Goal: Transaction & Acquisition: Purchase product/service

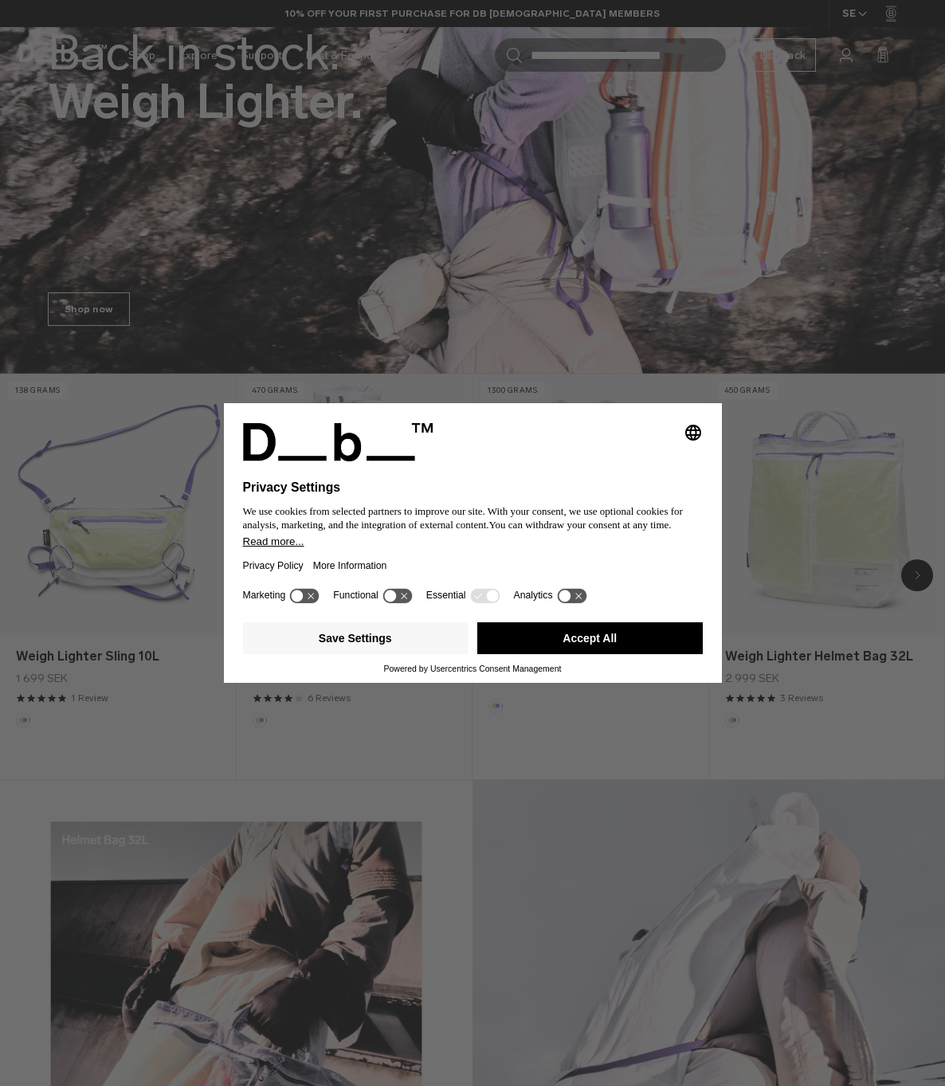
click at [625, 654] on button "Accept All" at bounding box center [590, 639] width 226 height 32
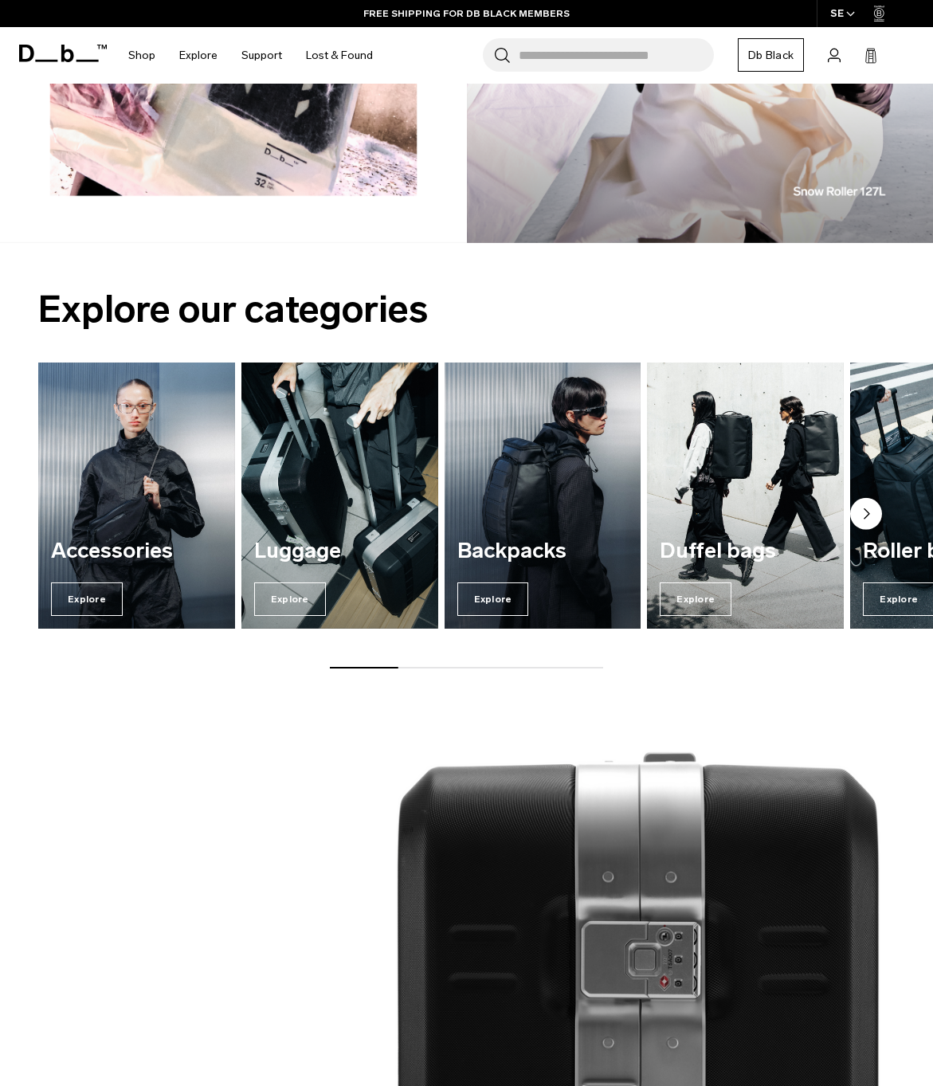
scroll to position [470, 0]
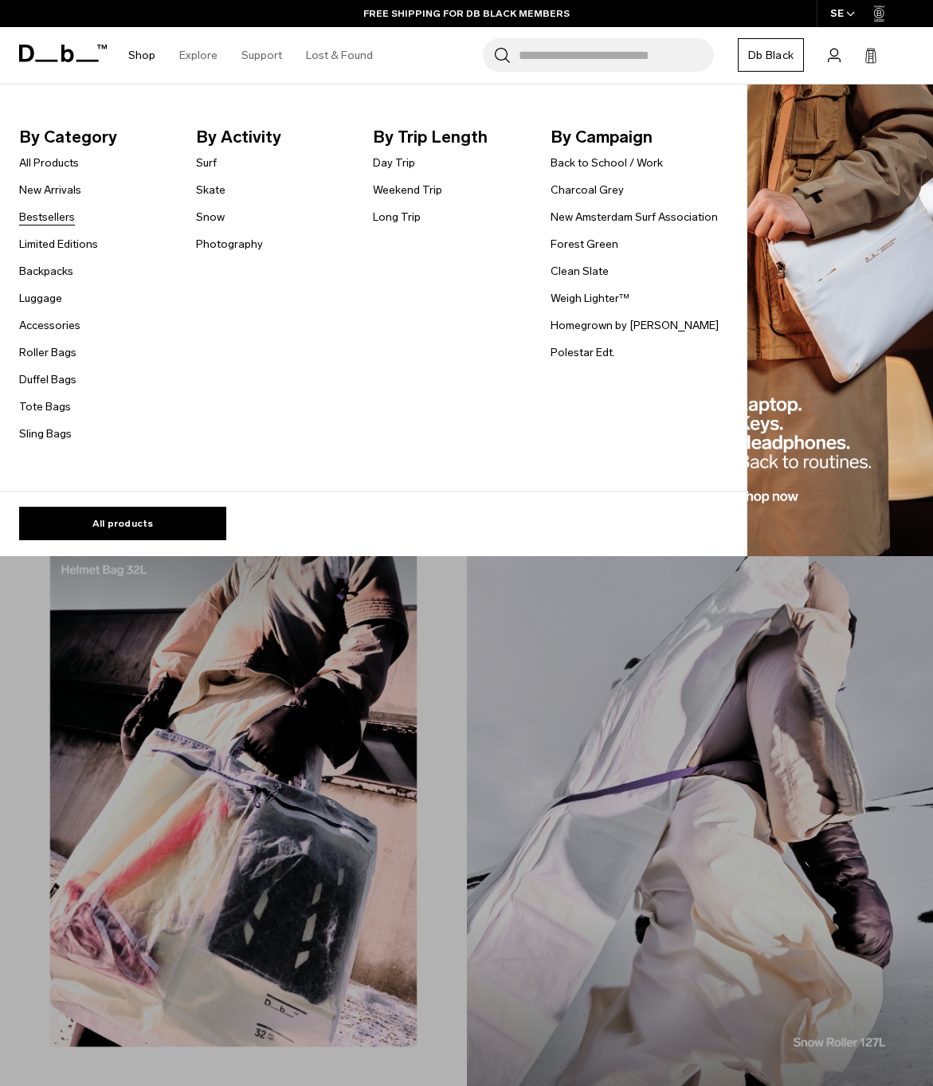
click at [44, 210] on link "Bestsellers" at bounding box center [47, 217] width 56 height 17
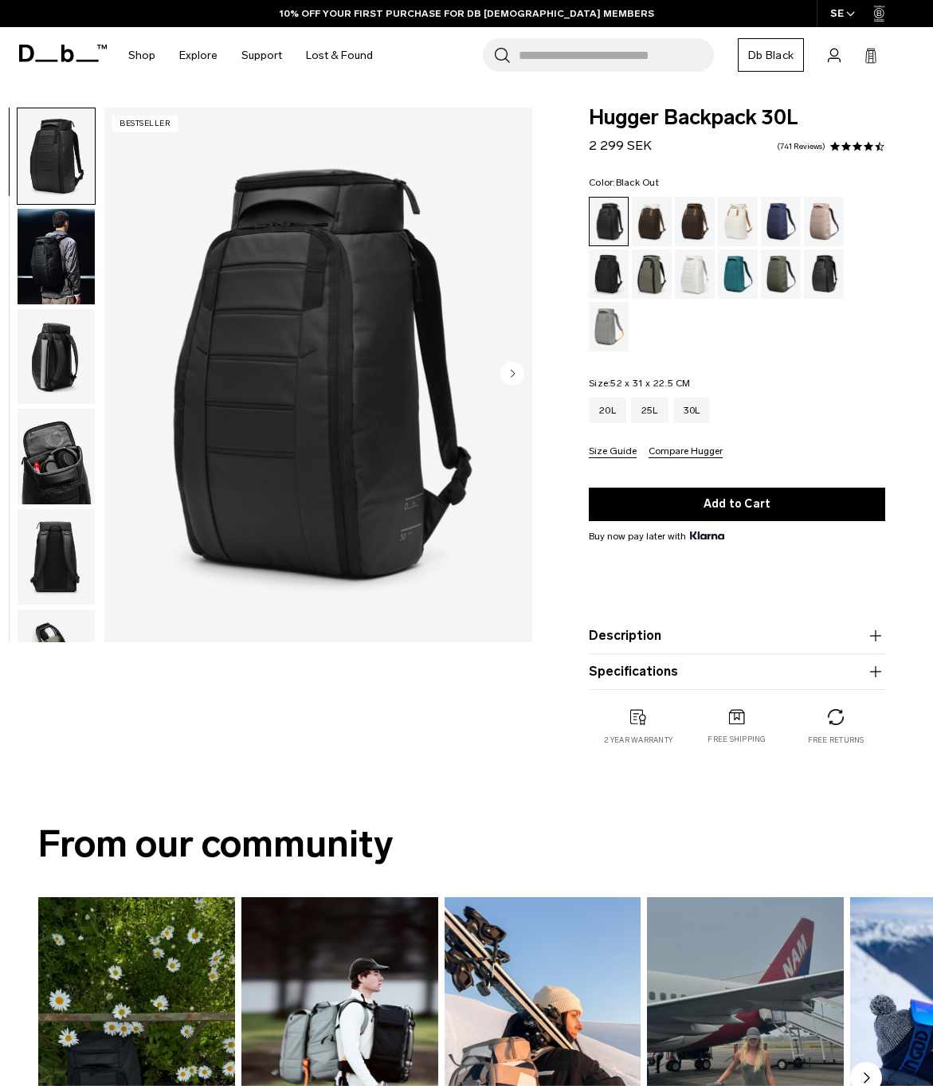
click at [44, 463] on img "button" at bounding box center [56, 457] width 77 height 96
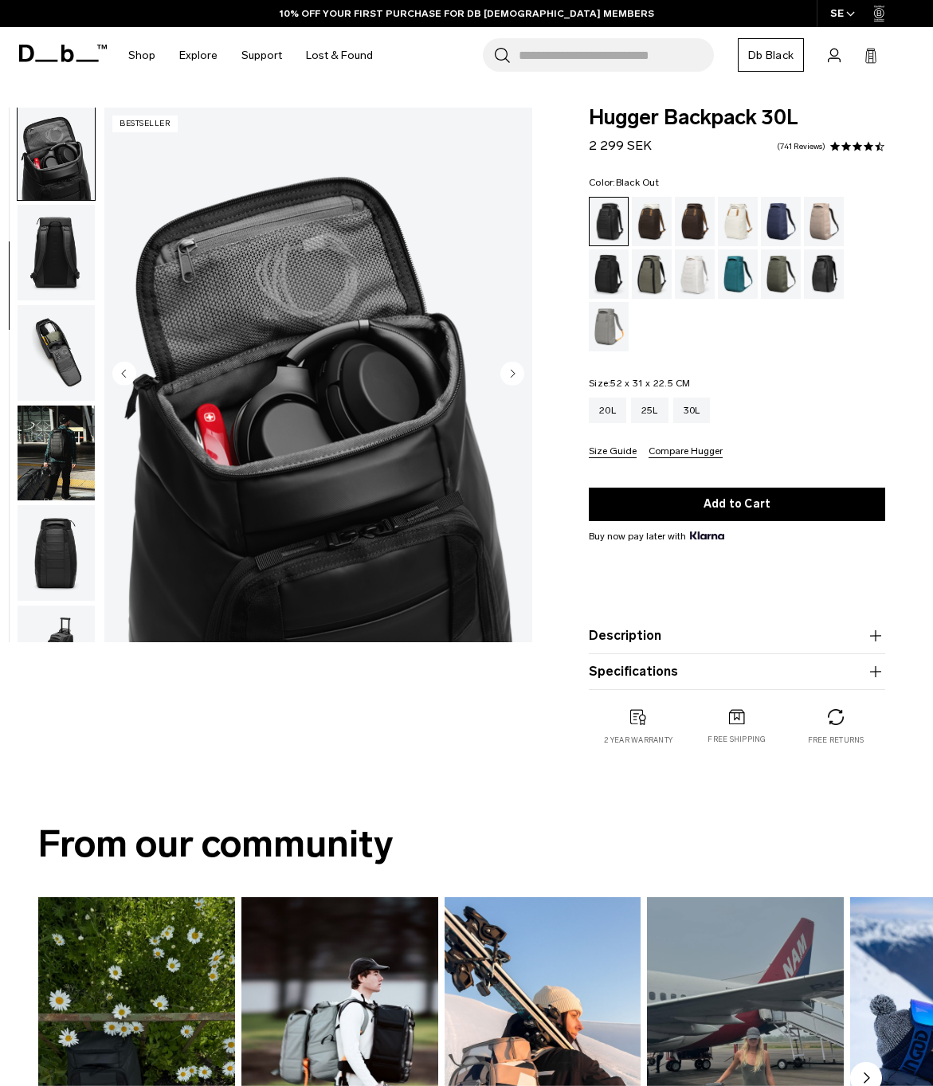
click at [64, 595] on img "button" at bounding box center [56, 553] width 77 height 96
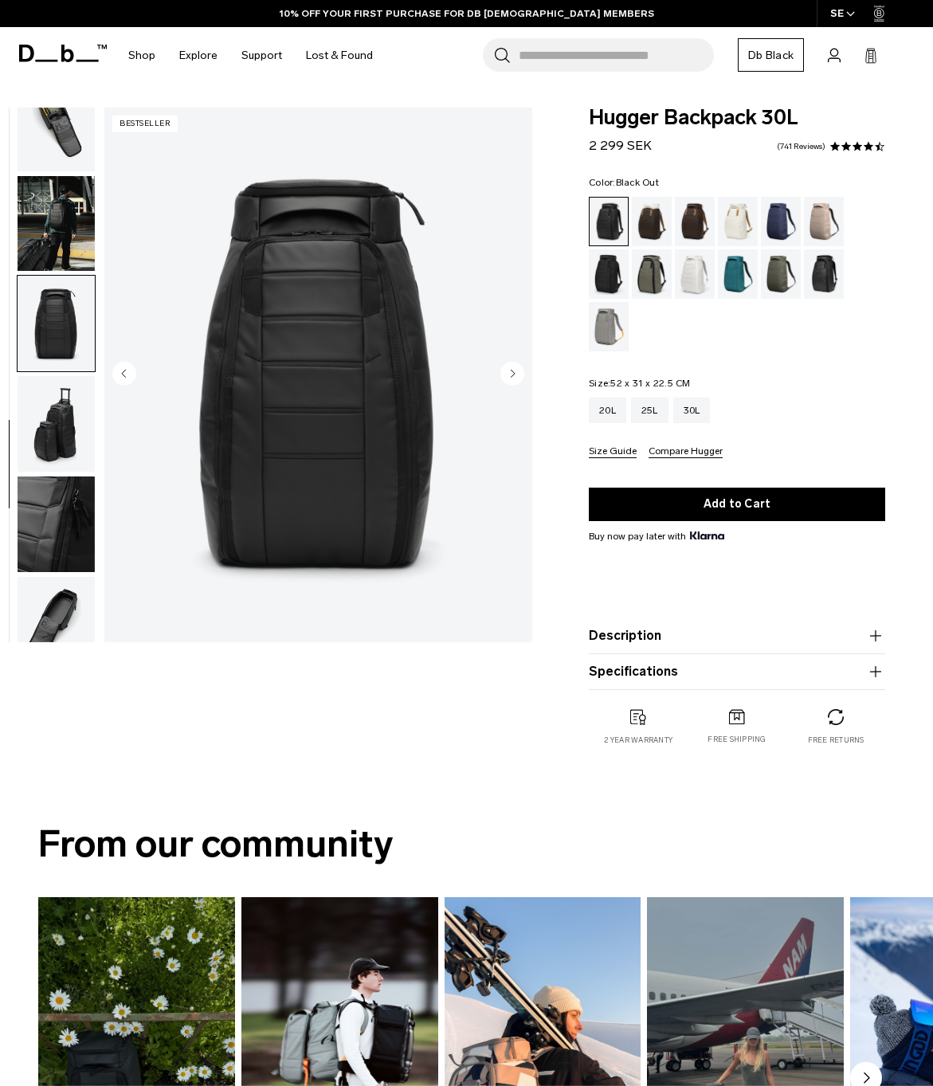
scroll to position [578, 0]
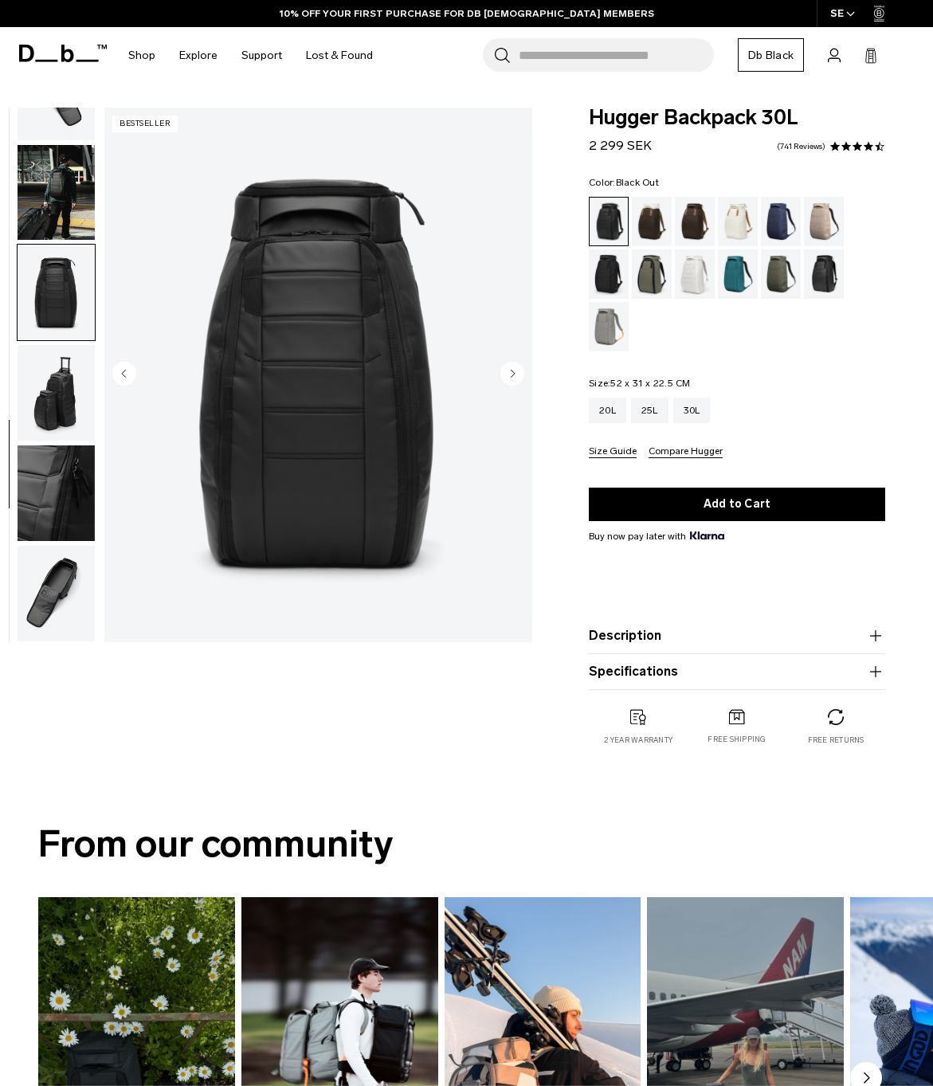
click at [52, 281] on img "button" at bounding box center [56, 293] width 77 height 96
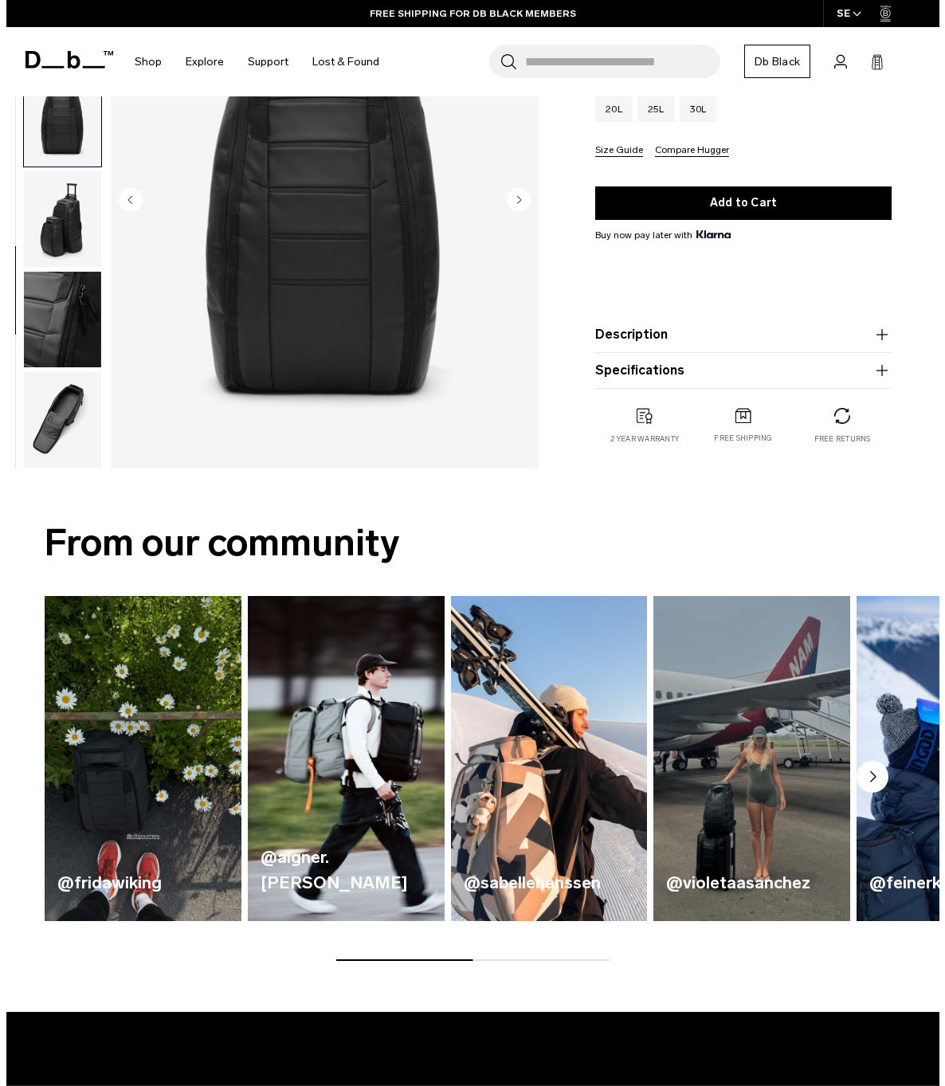
scroll to position [0, 0]
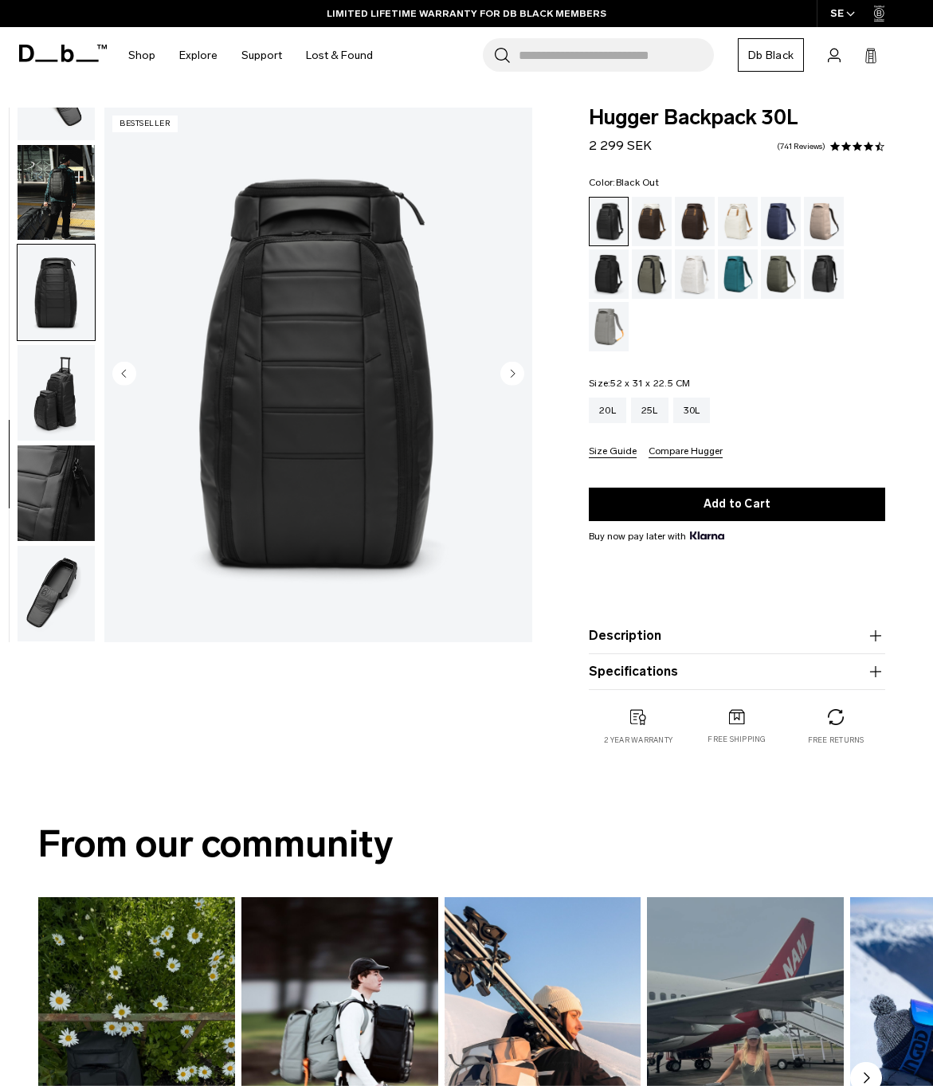
click at [105, 426] on img "8 / 11" at bounding box center [318, 375] width 428 height 535
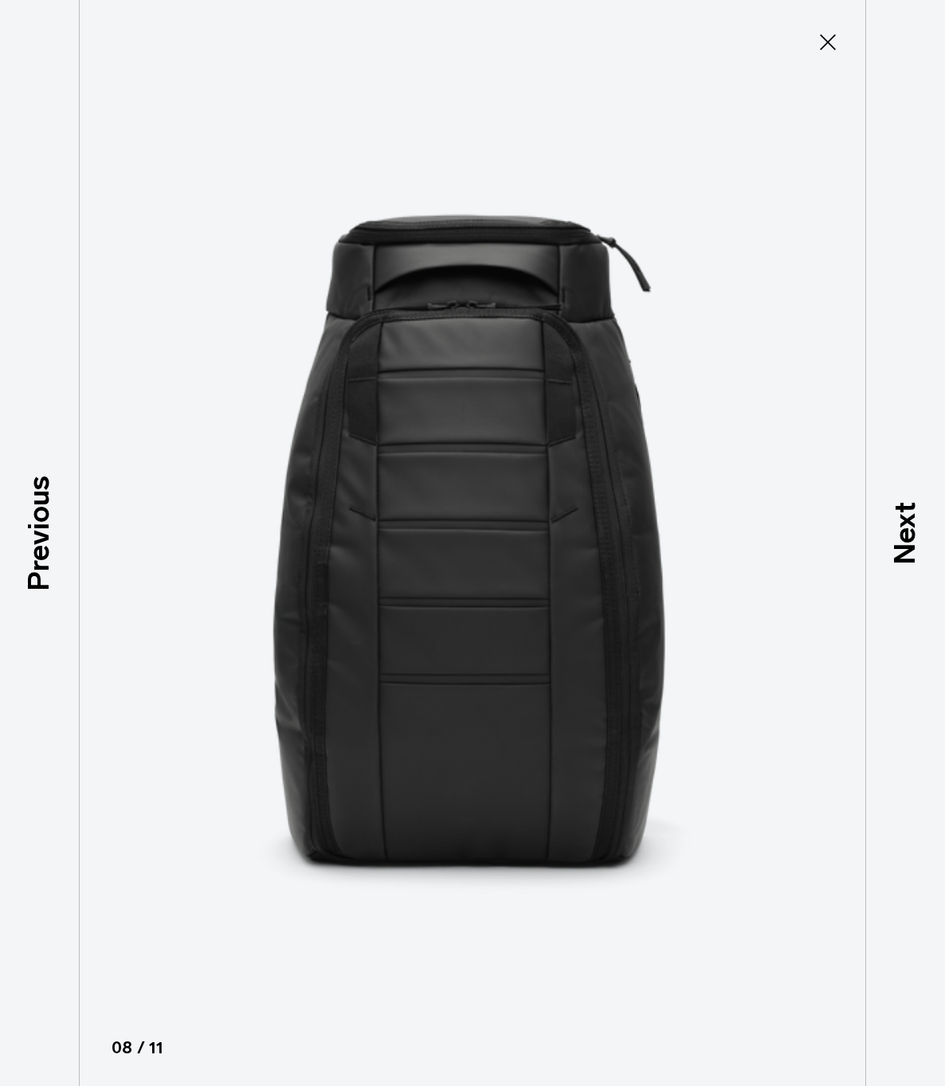
scroll to position [569, 0]
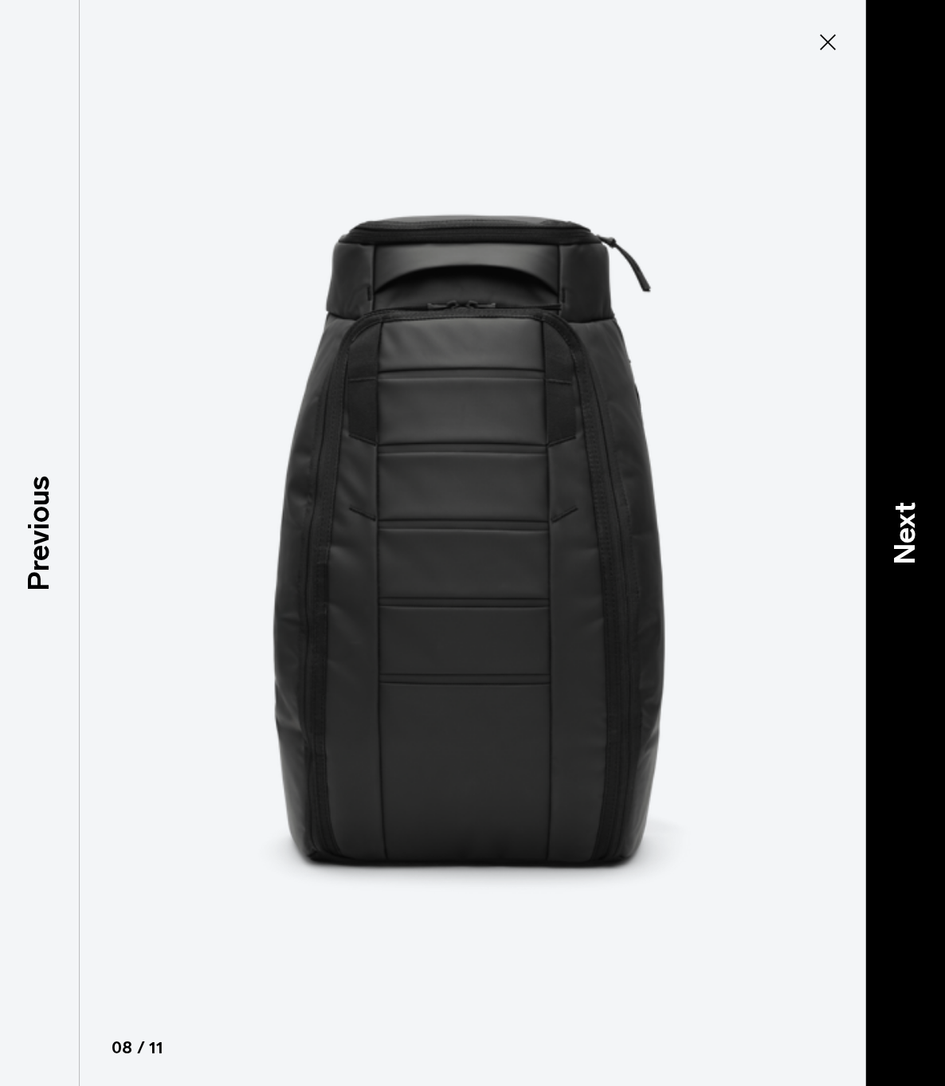
click at [918, 555] on p "Next" at bounding box center [905, 533] width 43 height 63
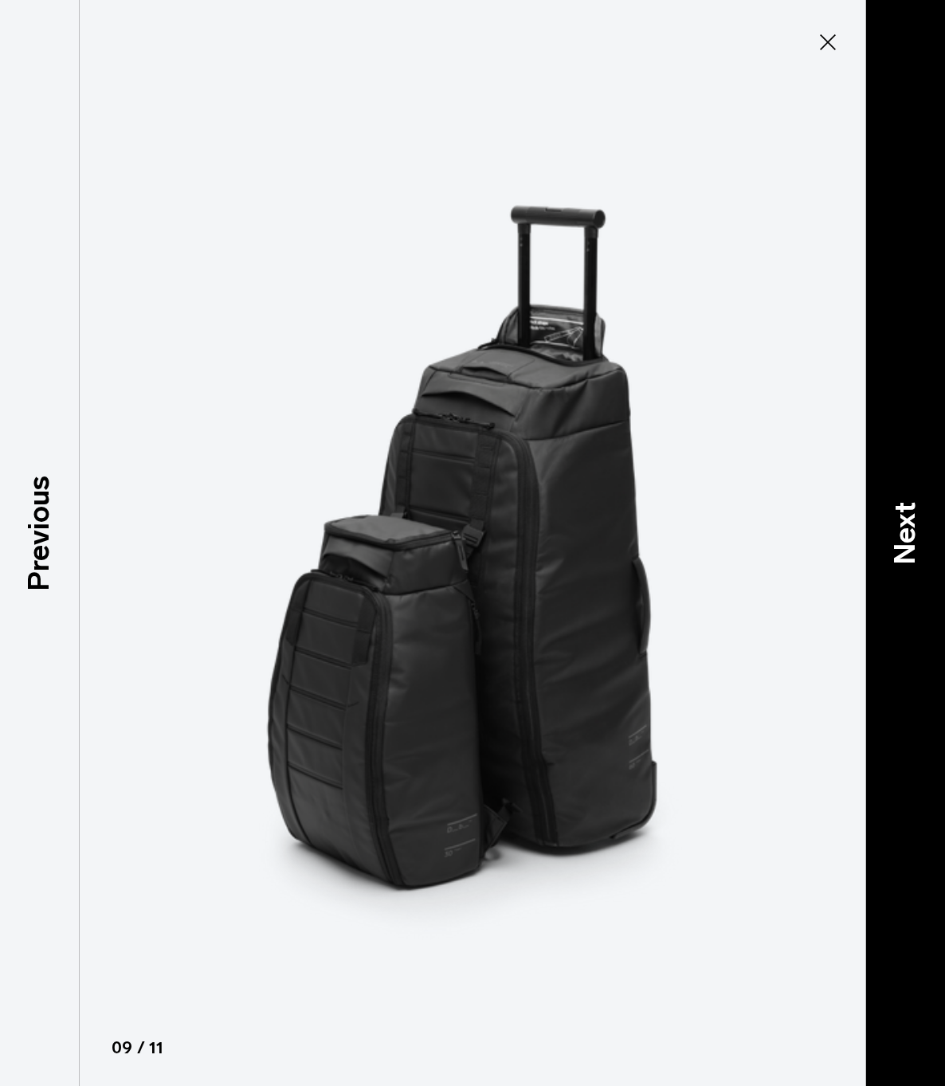
click at [917, 556] on p "Next" at bounding box center [905, 533] width 43 height 63
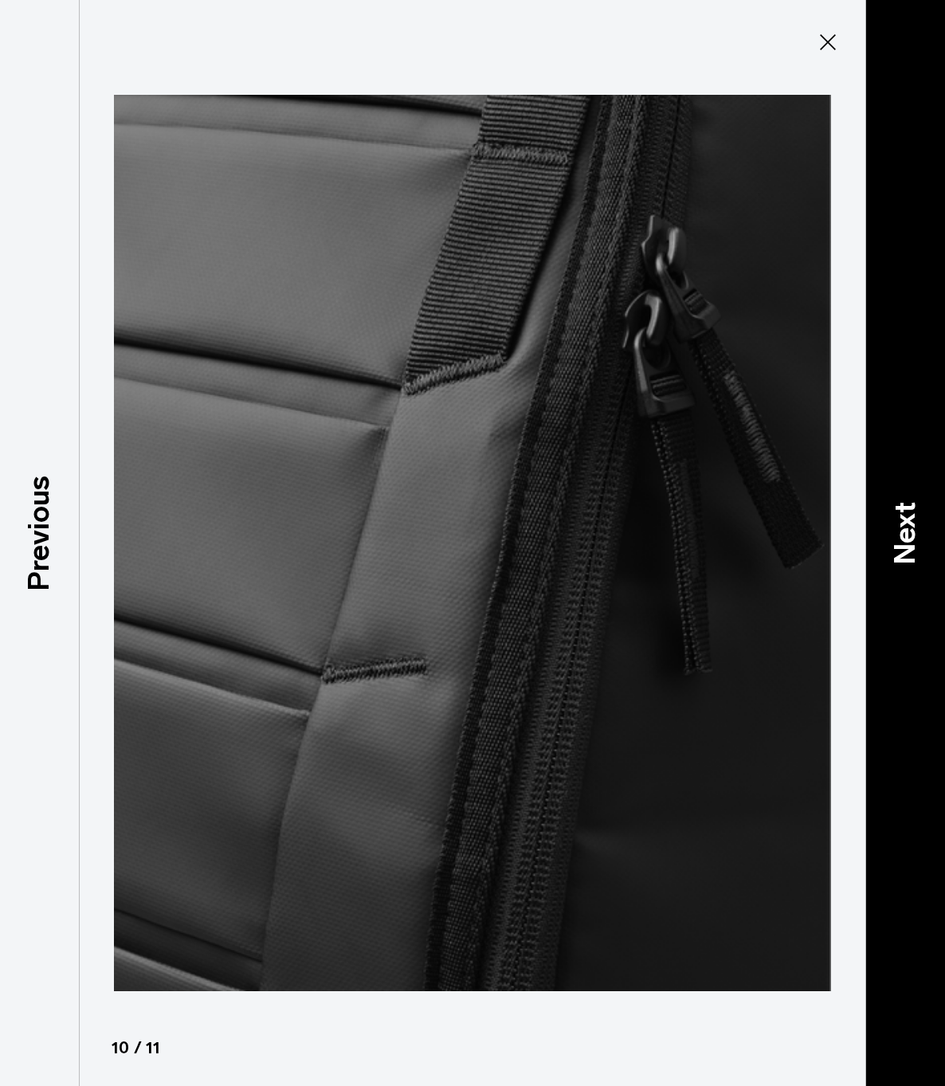
click at [917, 556] on p "Next" at bounding box center [905, 533] width 43 height 63
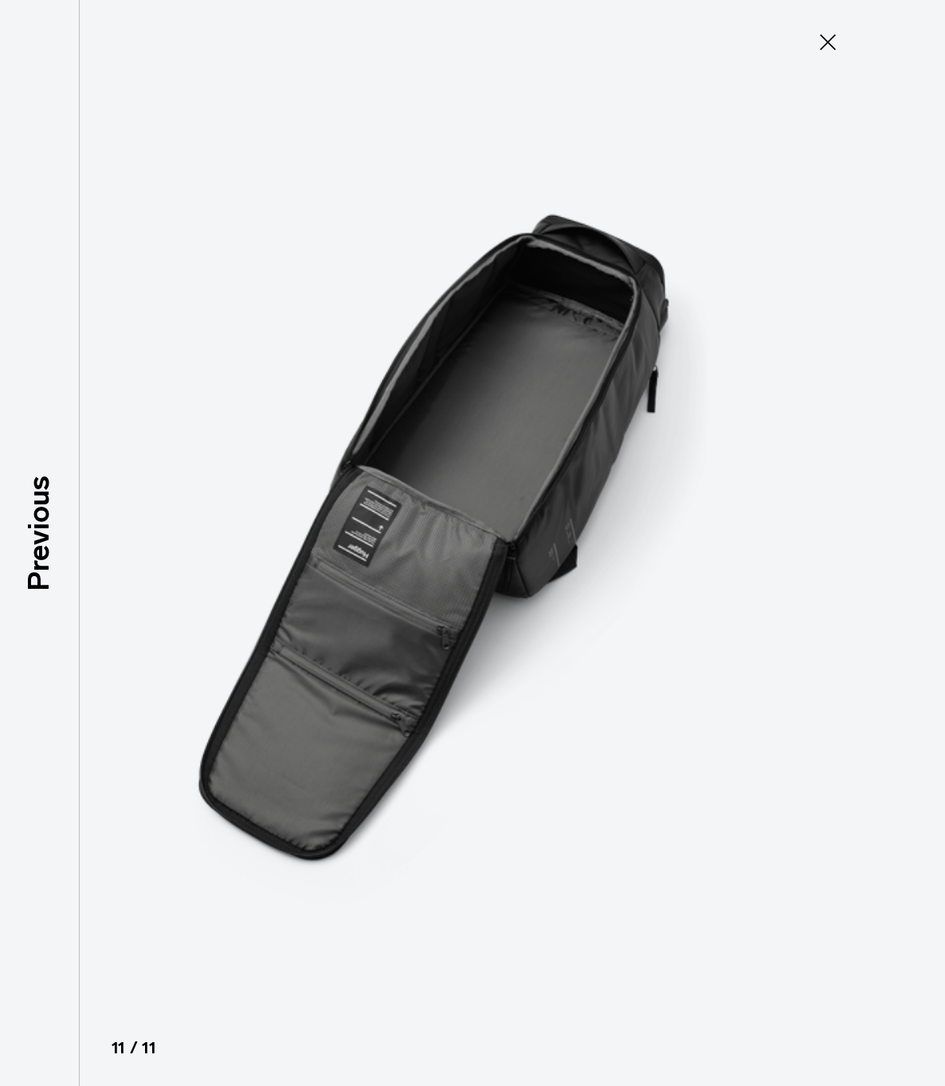
click at [917, 556] on div at bounding box center [472, 543] width 945 height 1086
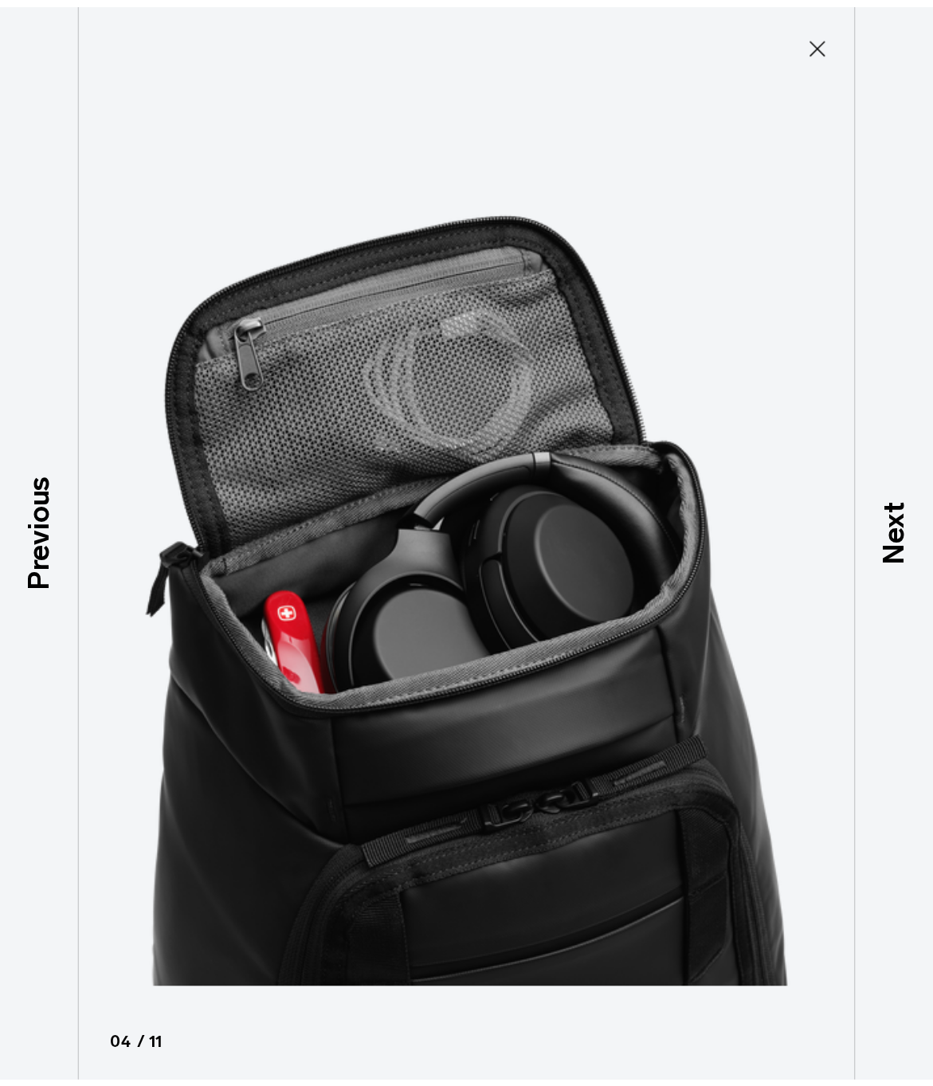
scroll to position [0, 0]
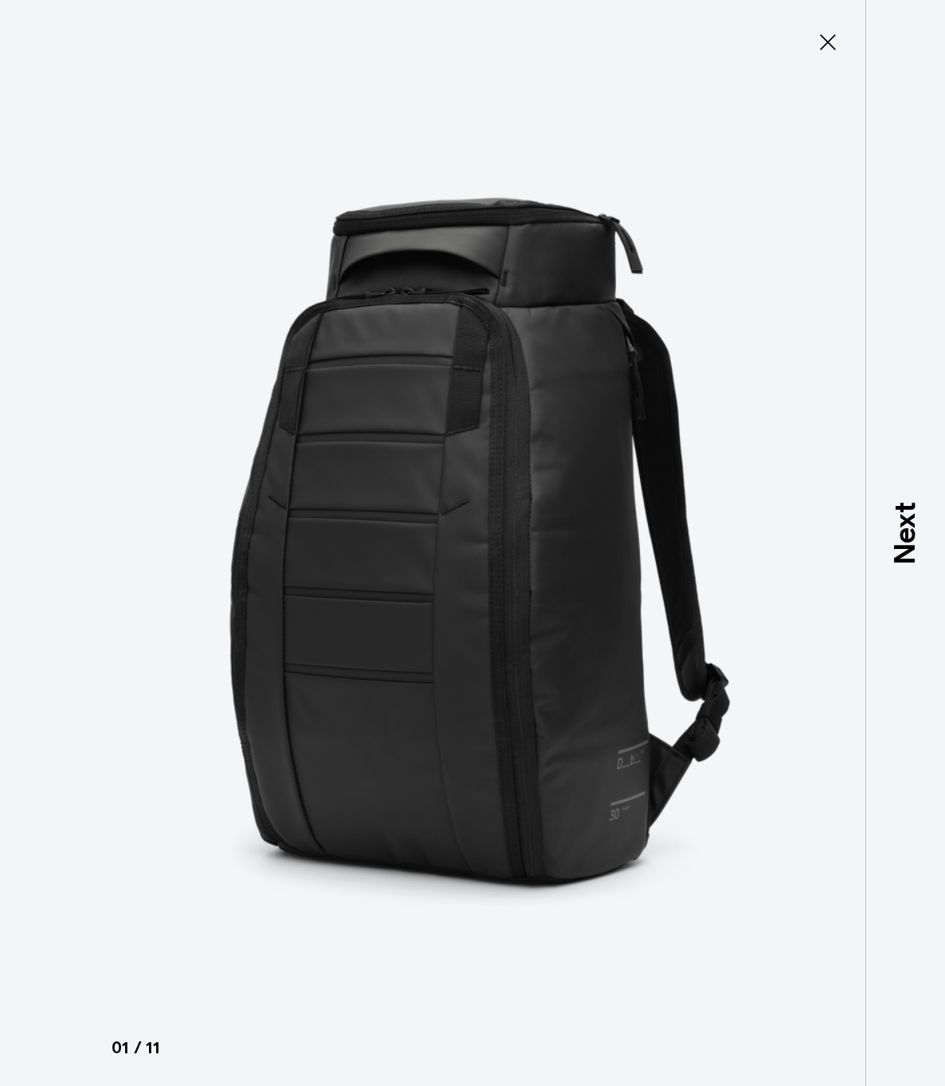
click at [827, 49] on icon at bounding box center [828, 42] width 26 height 26
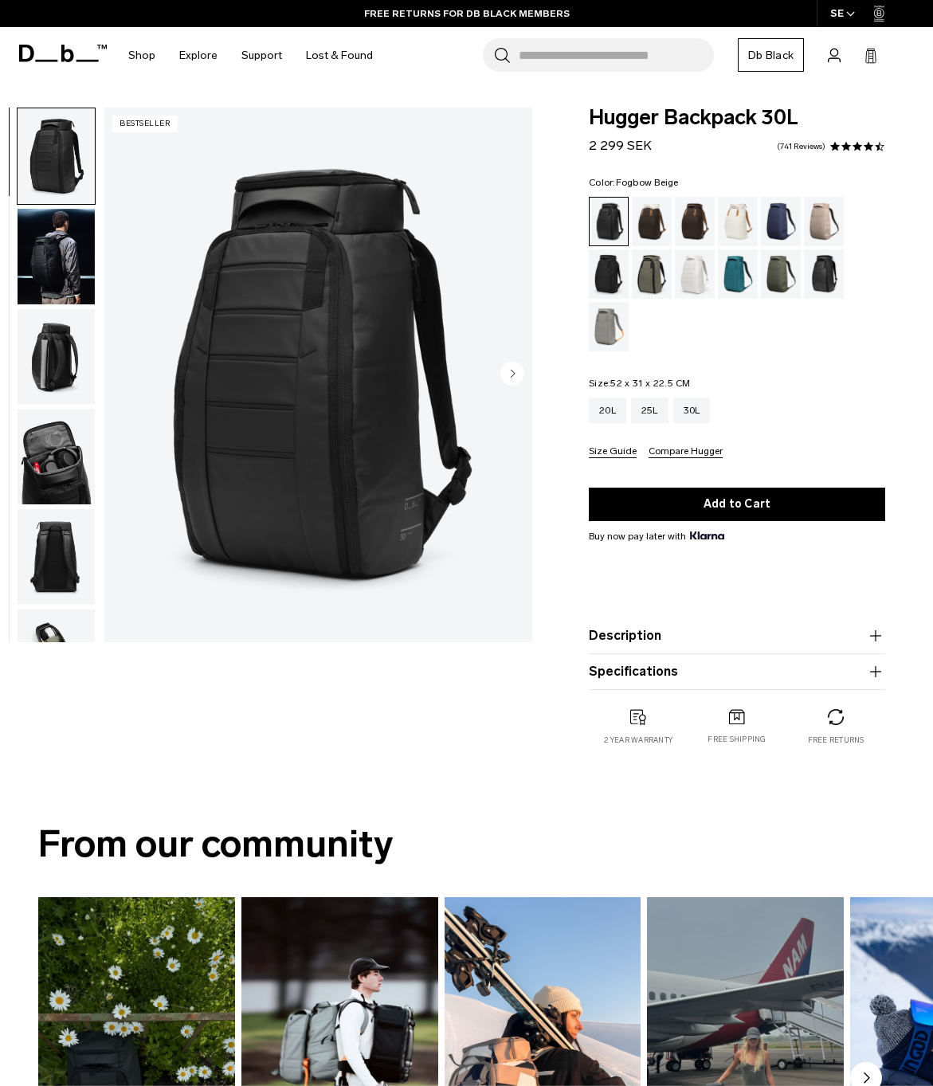
click at [820, 206] on div "Fogbow Beige" at bounding box center [824, 221] width 41 height 49
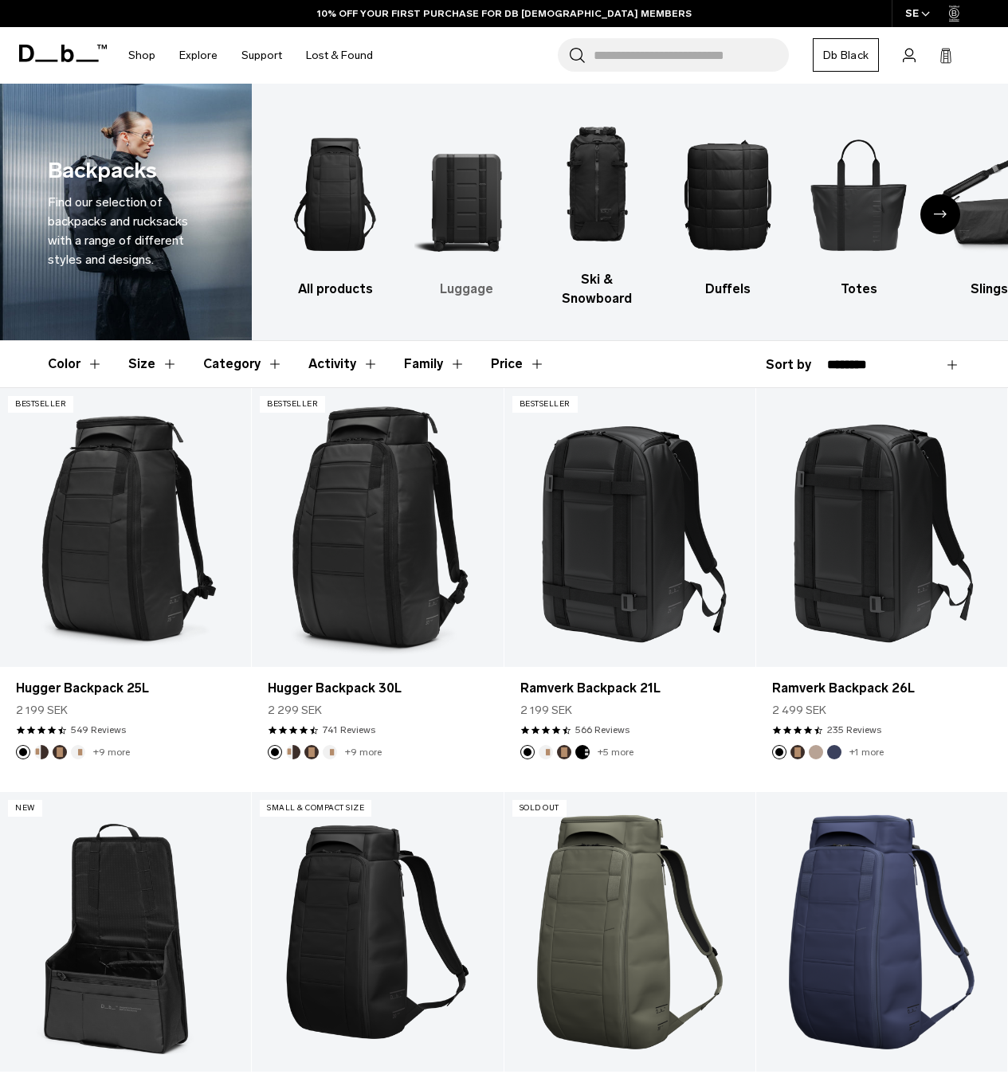
click at [454, 177] on img "2 / 10" at bounding box center [465, 194] width 103 height 155
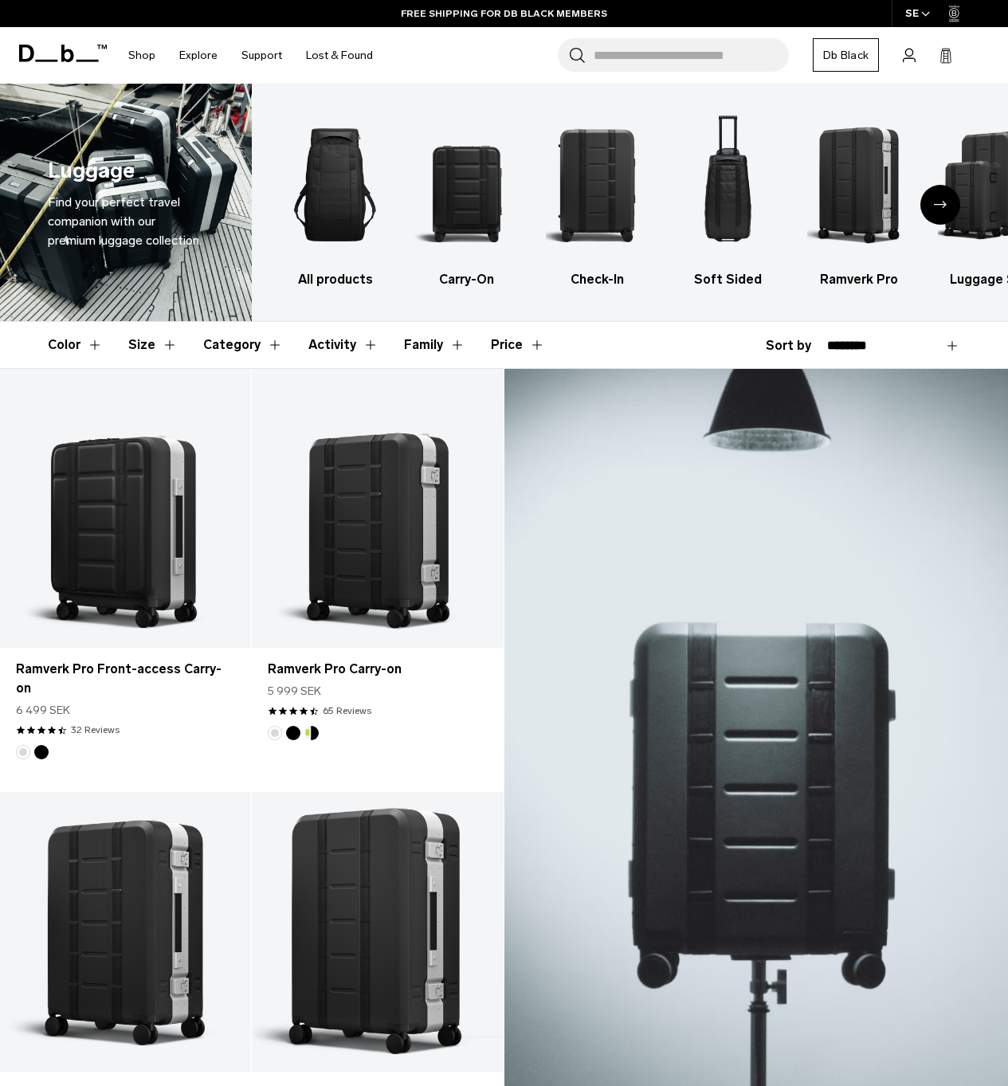
click at [937, 205] on icon "Next slide" at bounding box center [940, 204] width 13 height 7
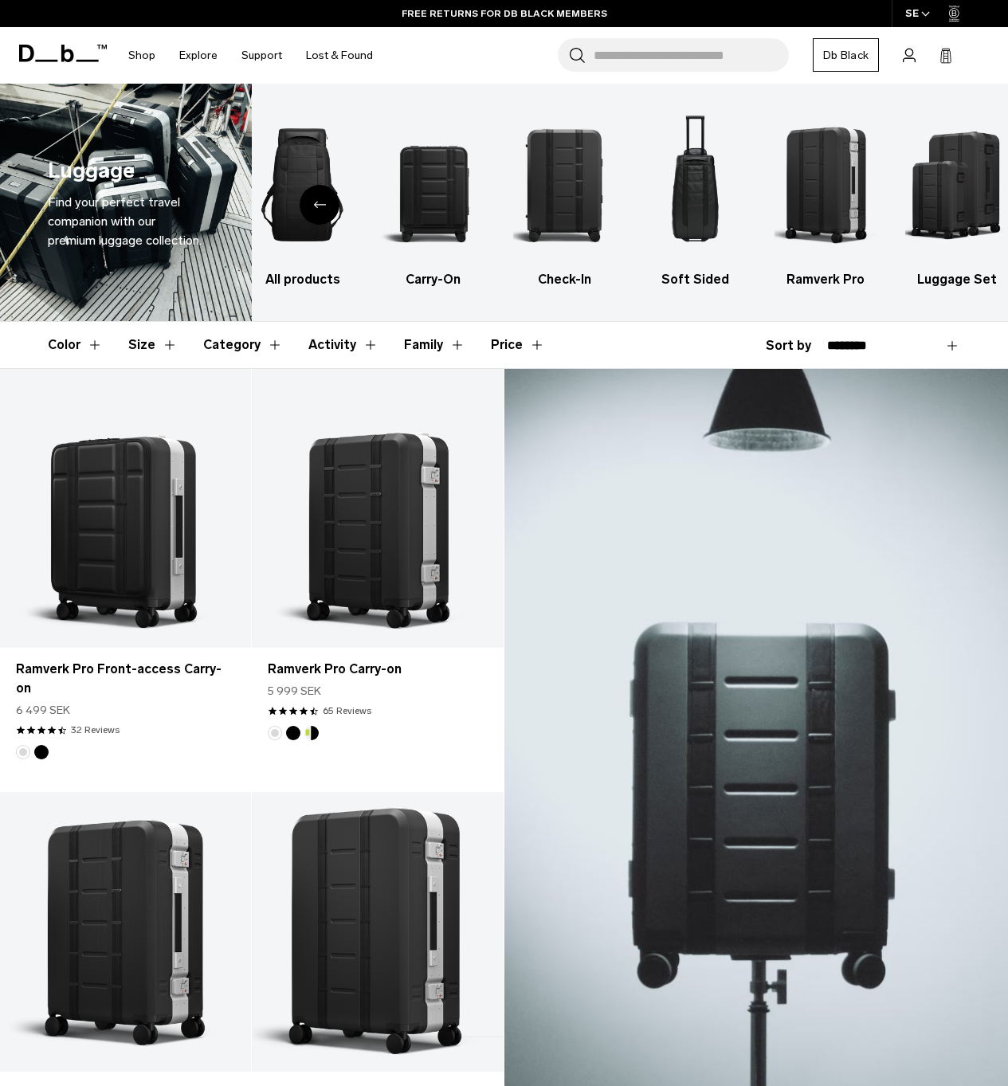
click at [315, 203] on icon "Previous slide" at bounding box center [319, 204] width 13 height 7
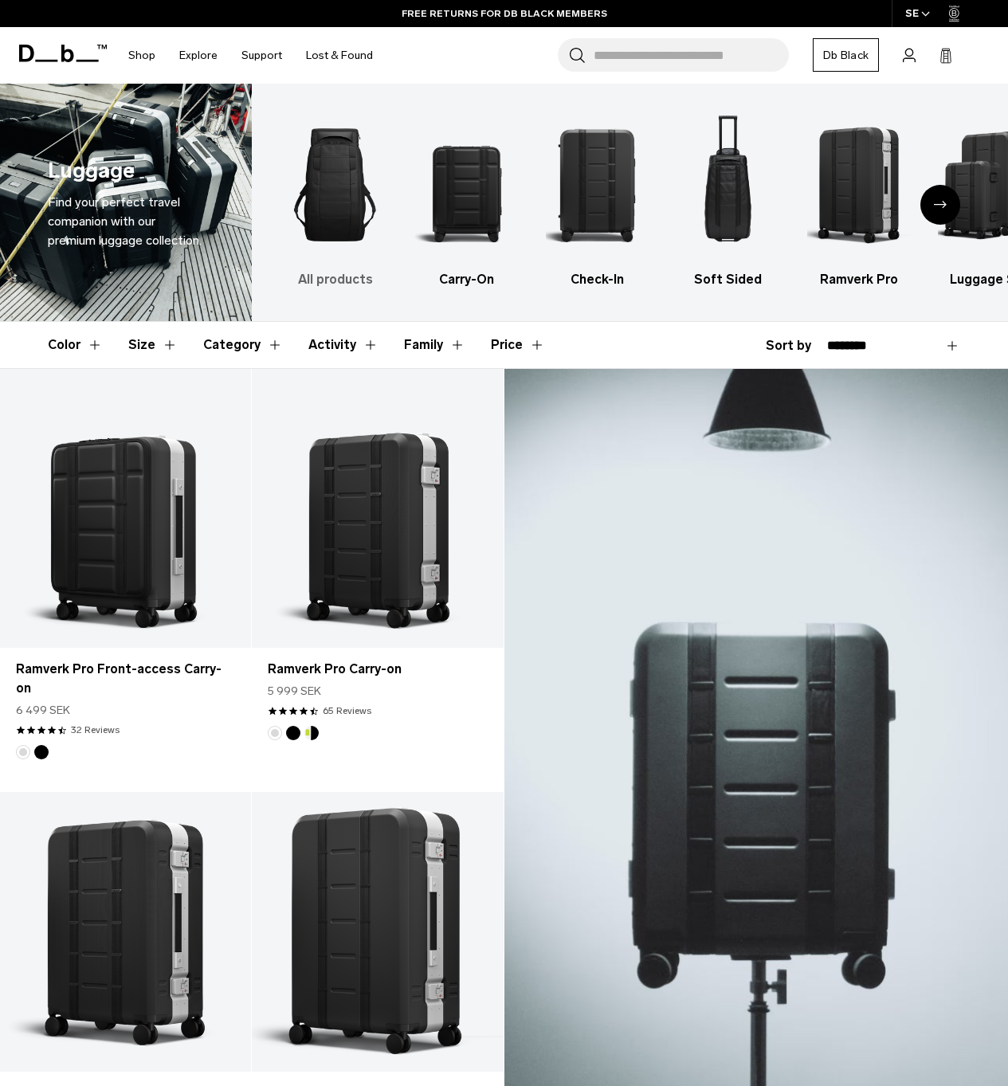
click at [340, 149] on img "1 / 6" at bounding box center [335, 185] width 103 height 155
